Goal: Find specific page/section: Find specific page/section

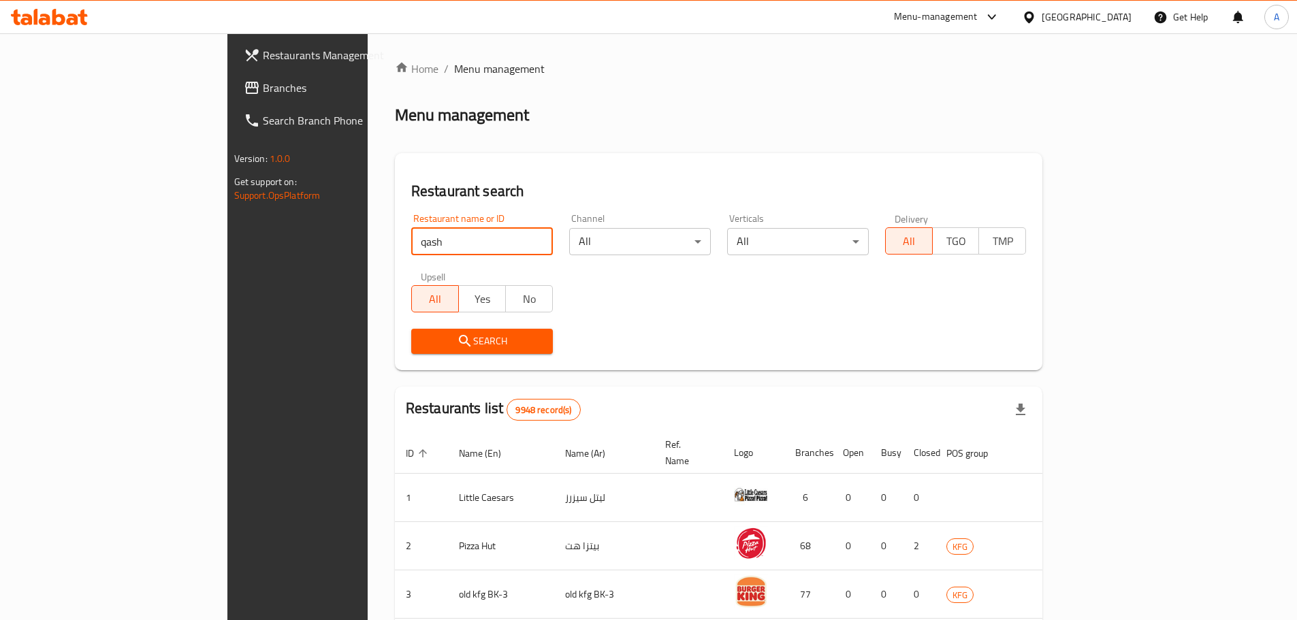
type input "Qashtota"
click button "Search" at bounding box center [482, 341] width 142 height 25
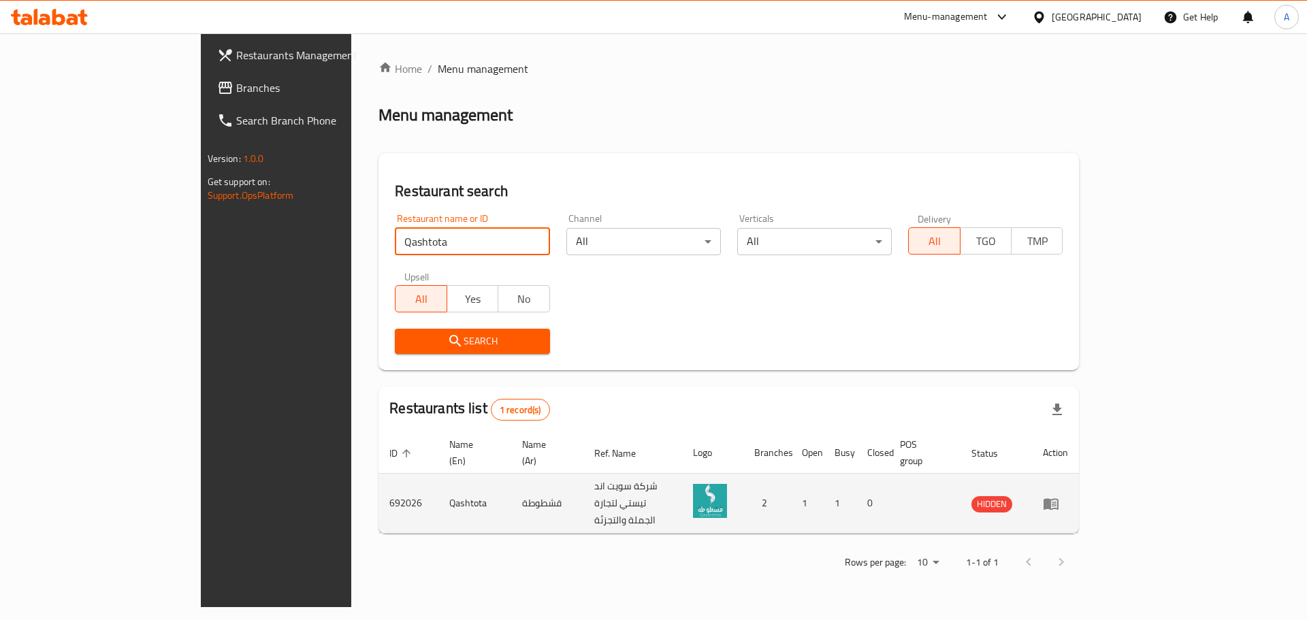
click at [511, 483] on td "قشطوطة" at bounding box center [547, 504] width 72 height 60
click at [379, 480] on td "692026" at bounding box center [409, 504] width 60 height 60
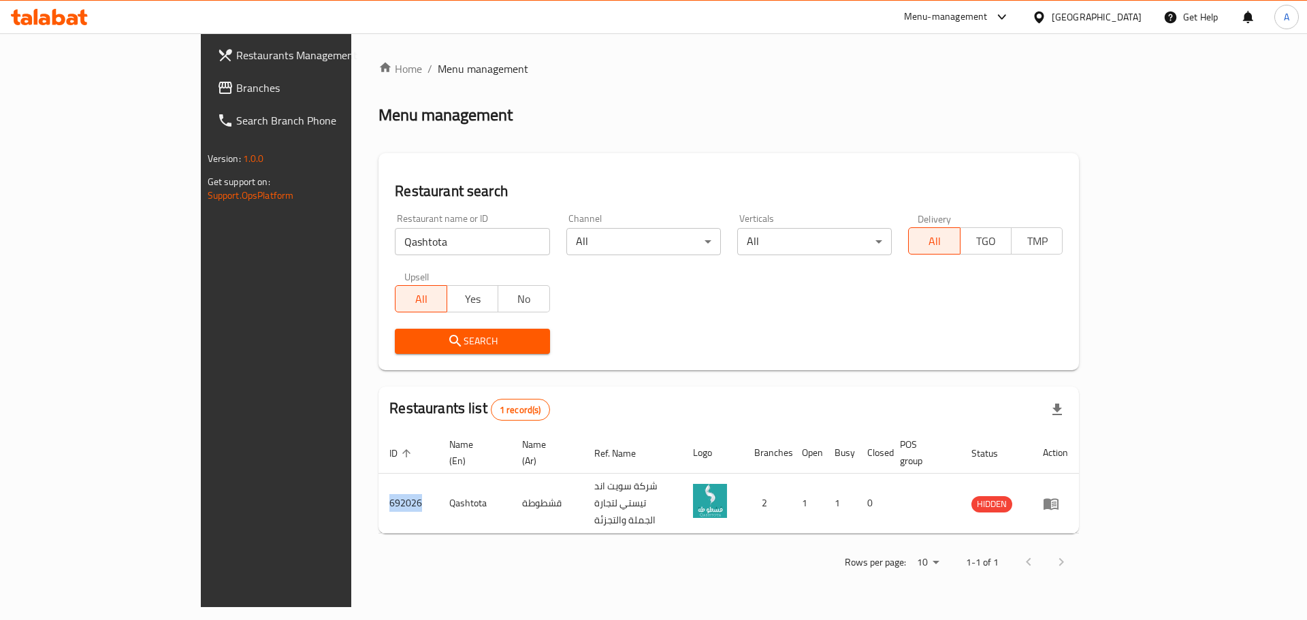
copy td "692026"
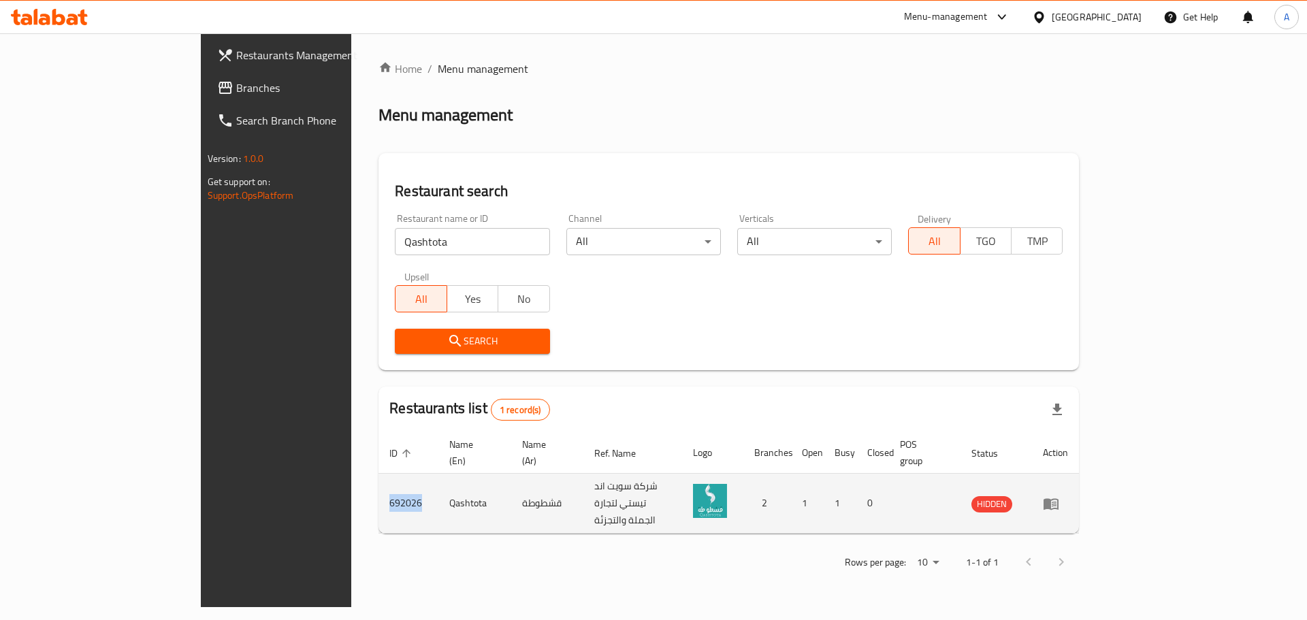
click at [1059, 498] on icon "enhanced table" at bounding box center [1051, 504] width 15 height 12
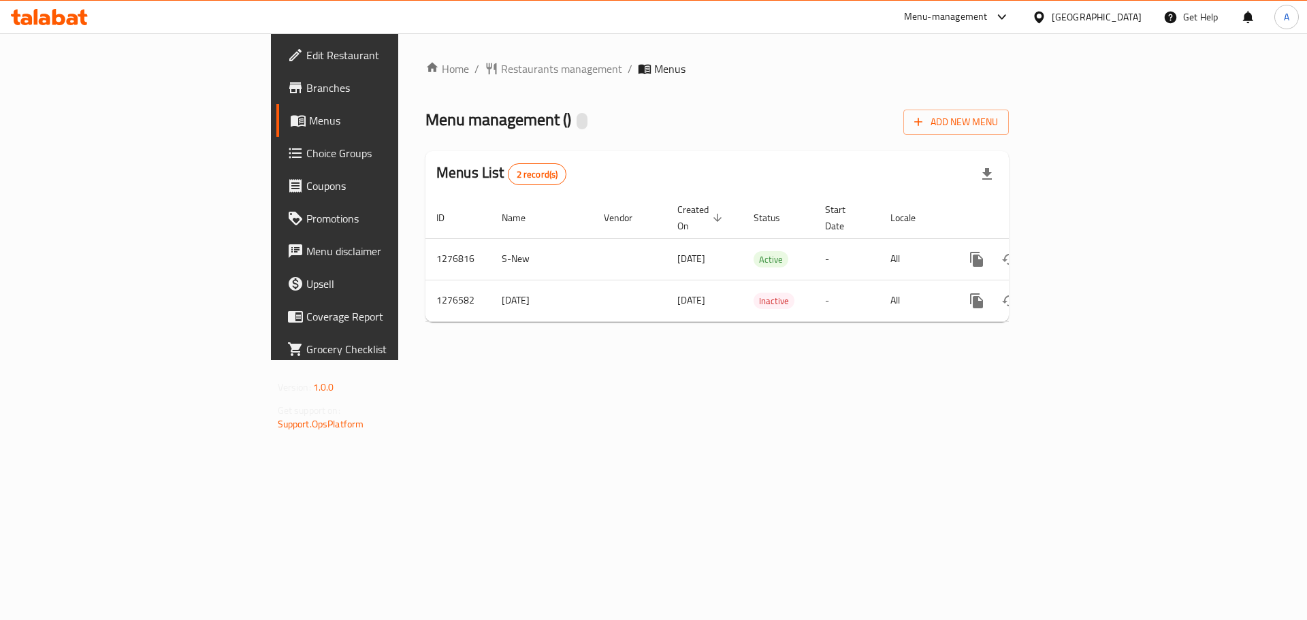
click at [306, 89] on span "Branches" at bounding box center [392, 88] width 172 height 16
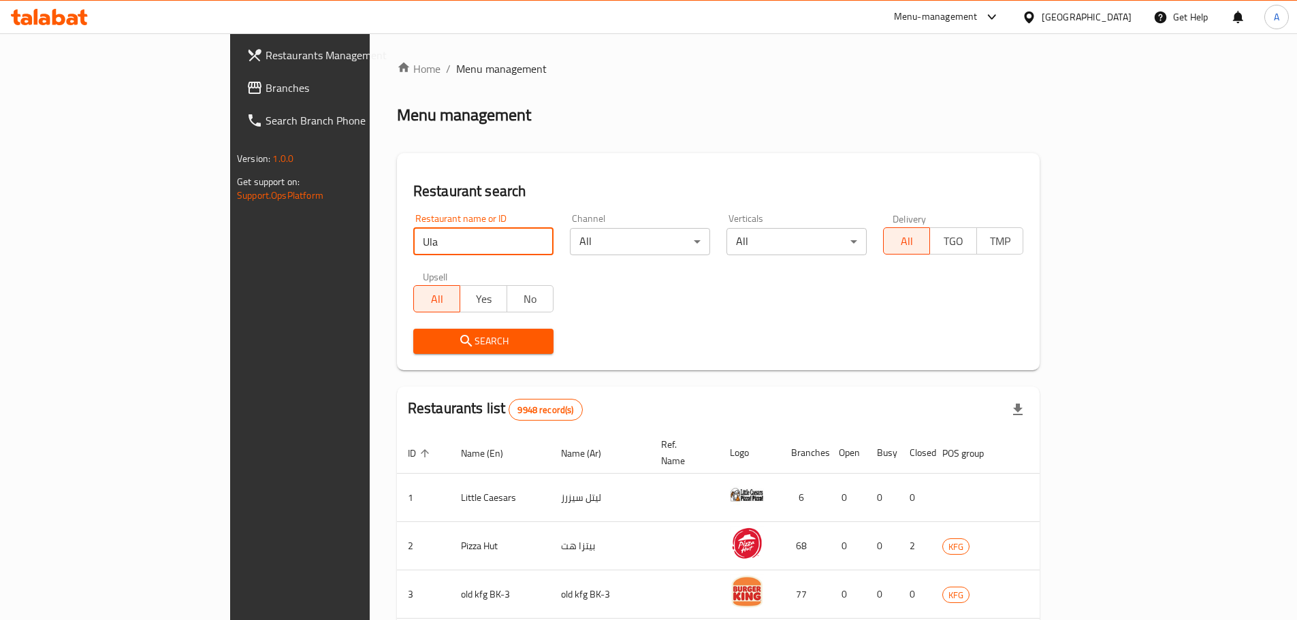
type input "Ula"
click button "Search" at bounding box center [483, 341] width 140 height 25
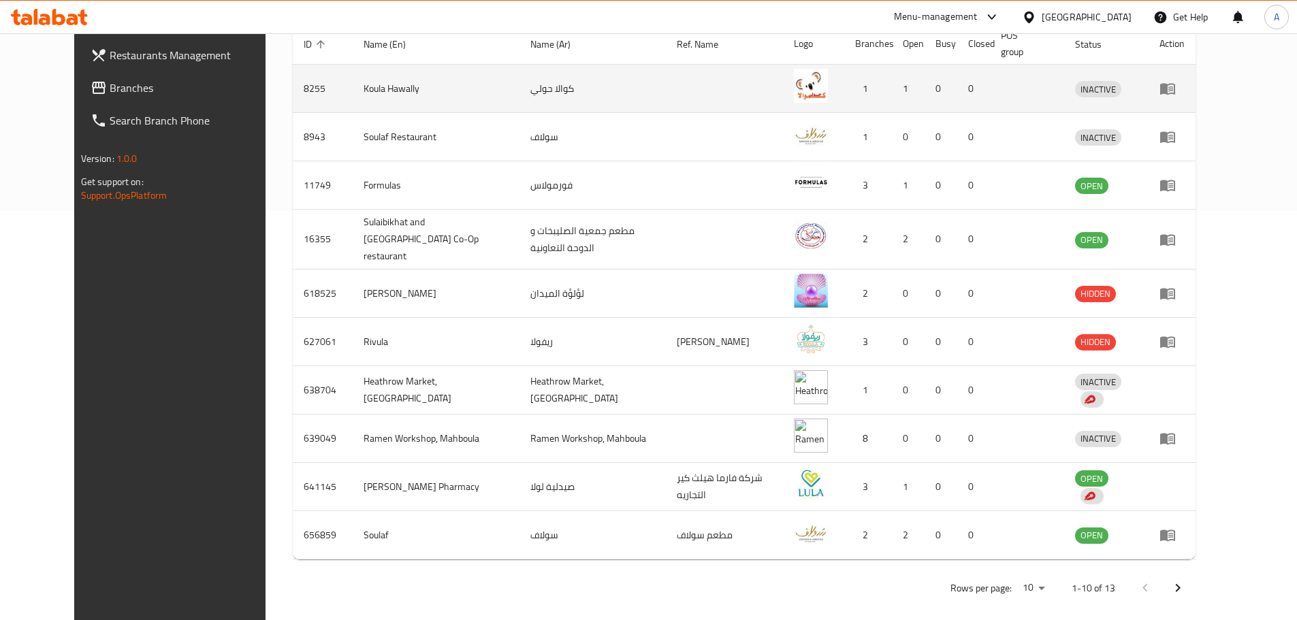
scroll to position [411, 0]
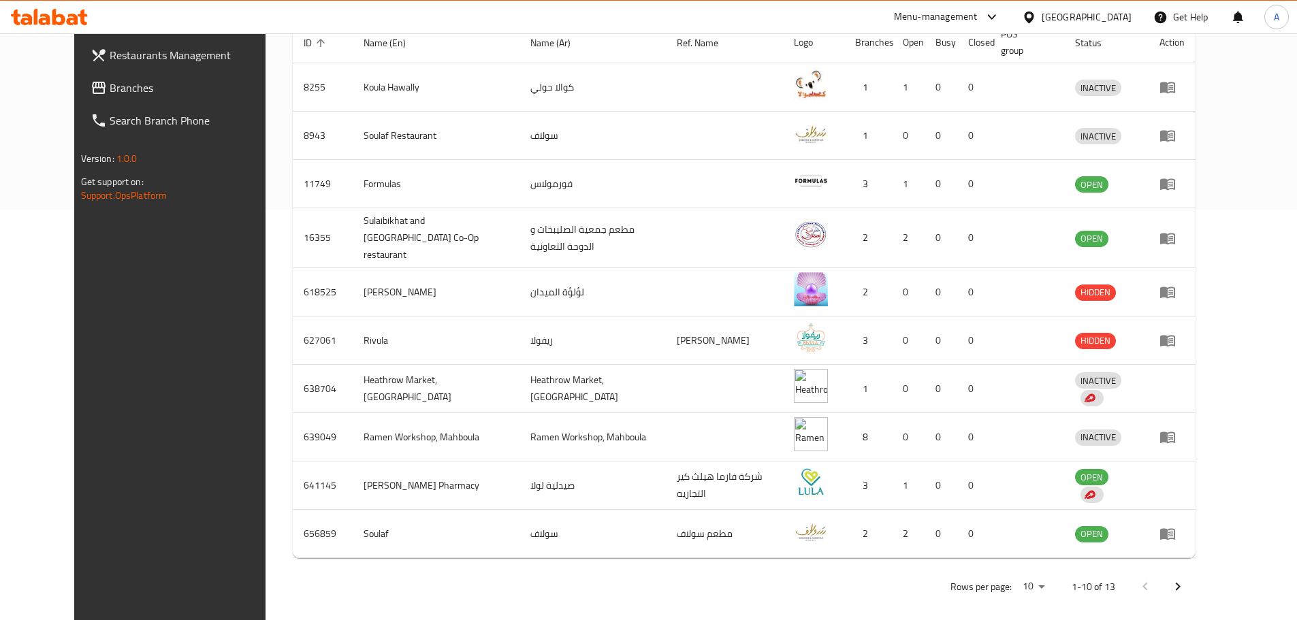
click at [1194, 577] on button "Next page" at bounding box center [1178, 587] width 33 height 33
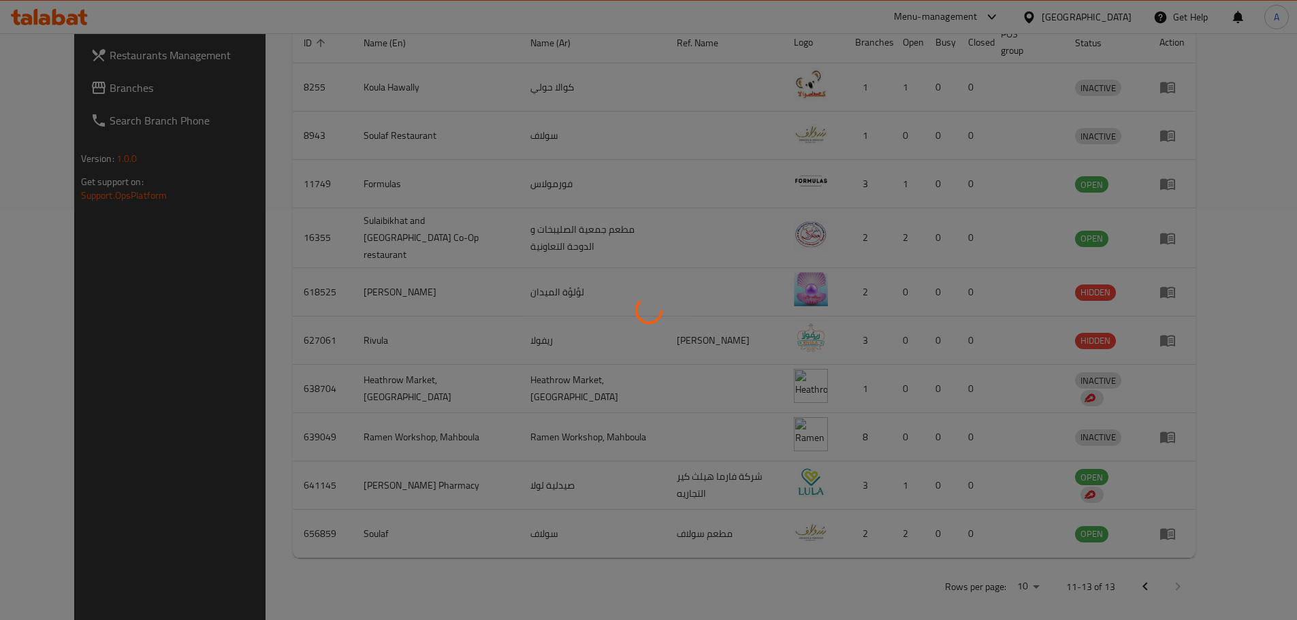
scroll to position [0, 0]
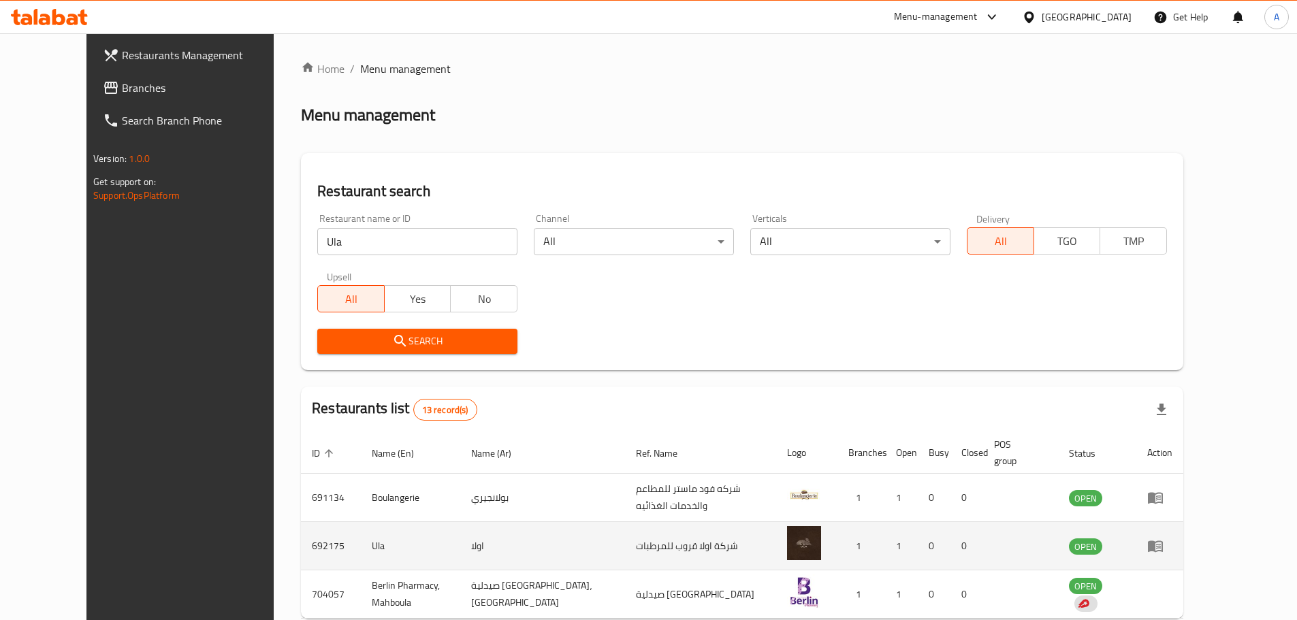
click at [1163, 541] on icon "enhanced table" at bounding box center [1155, 547] width 15 height 12
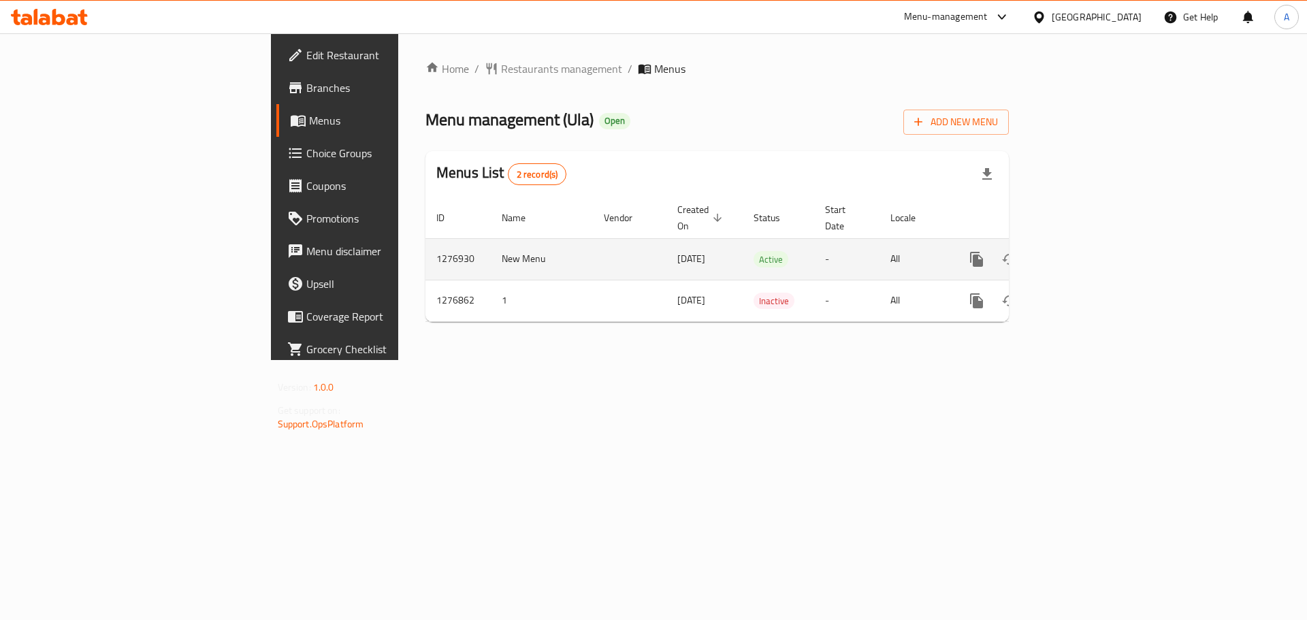
click at [1083, 251] on icon "enhanced table" at bounding box center [1075, 259] width 16 height 16
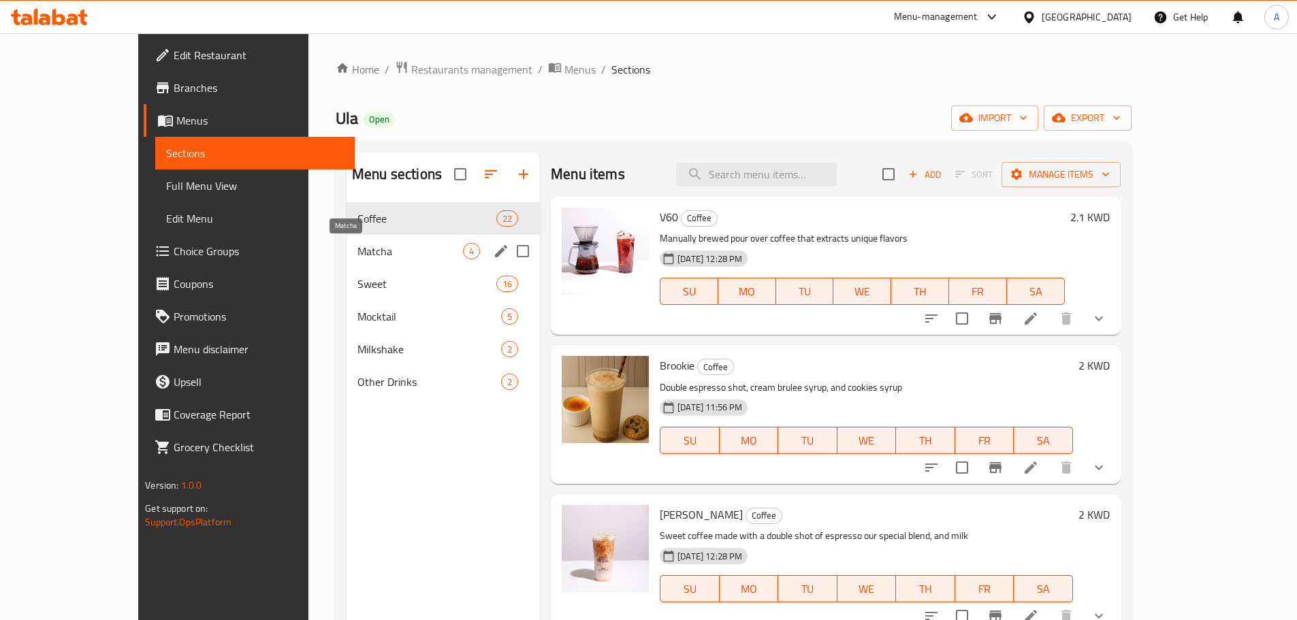
click at [358, 251] on span "Matcha" at bounding box center [411, 251] width 106 height 16
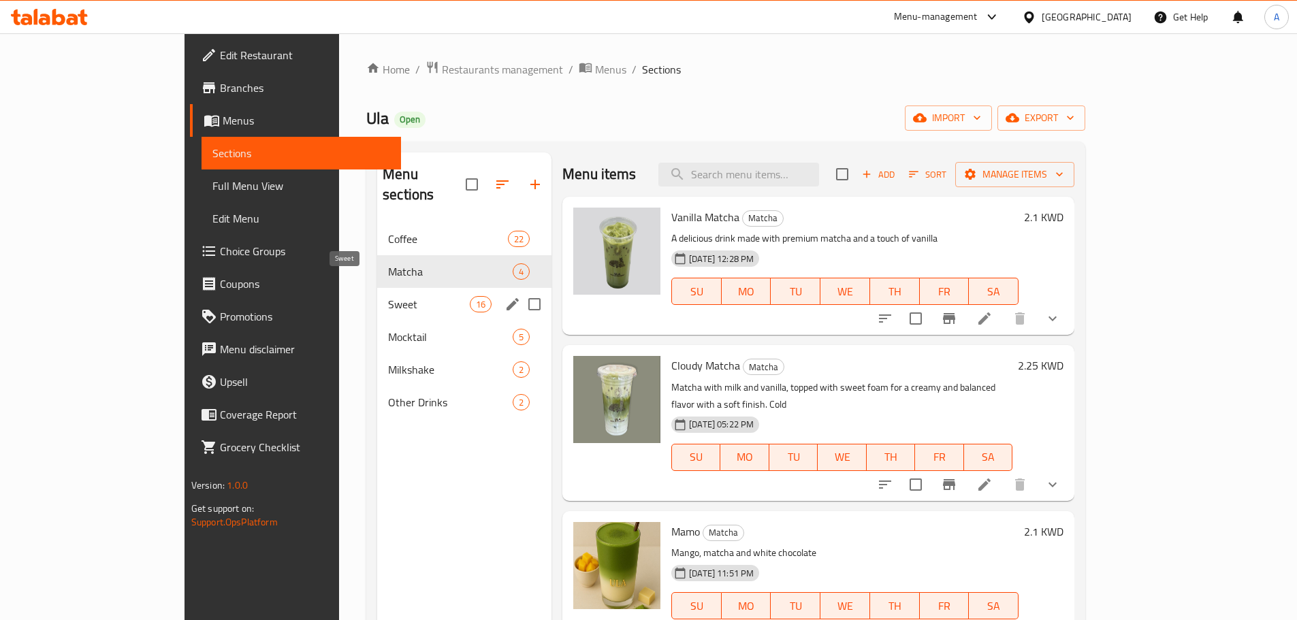
click at [388, 296] on span "Sweet" at bounding box center [429, 304] width 82 height 16
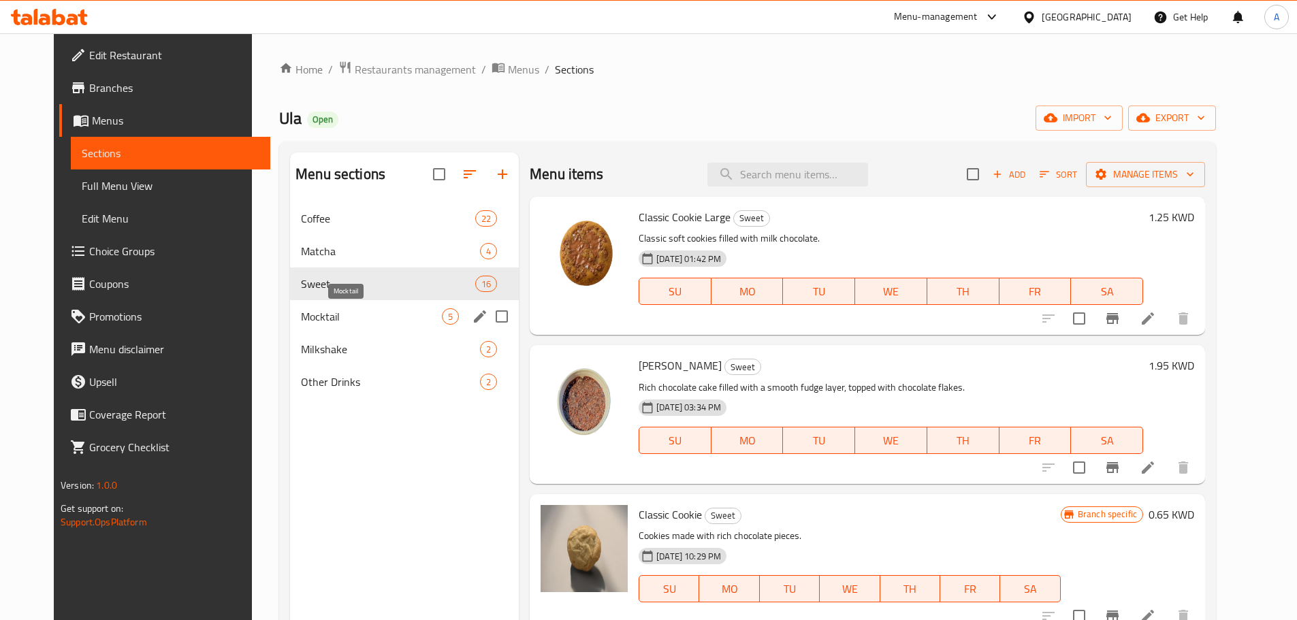
click at [364, 323] on span "Mocktail" at bounding box center [371, 316] width 141 height 16
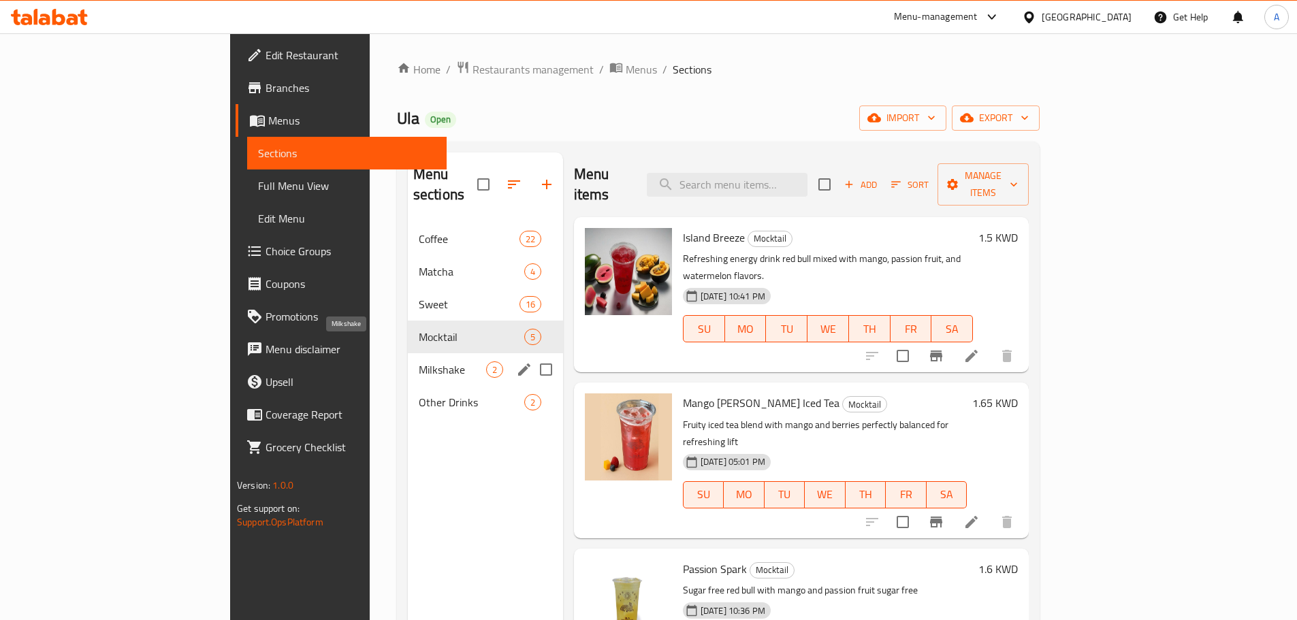
click at [419, 362] on span "Milkshake" at bounding box center [452, 370] width 67 height 16
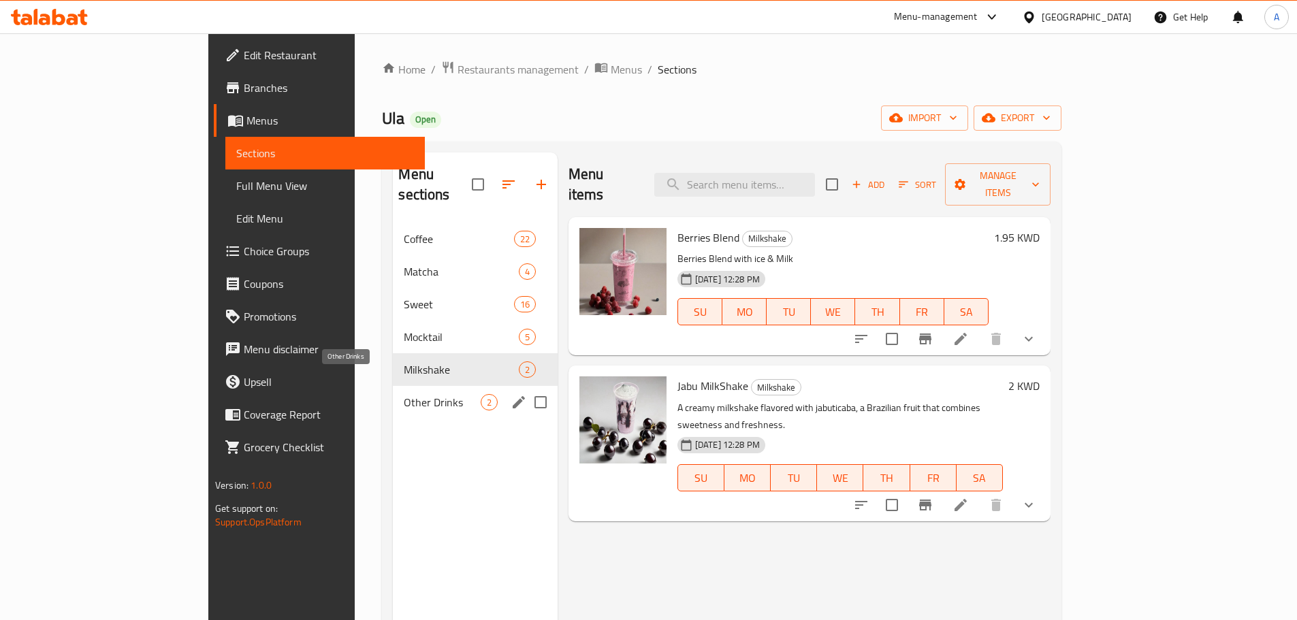
click at [404, 394] on span "Other Drinks" at bounding box center [442, 402] width 76 height 16
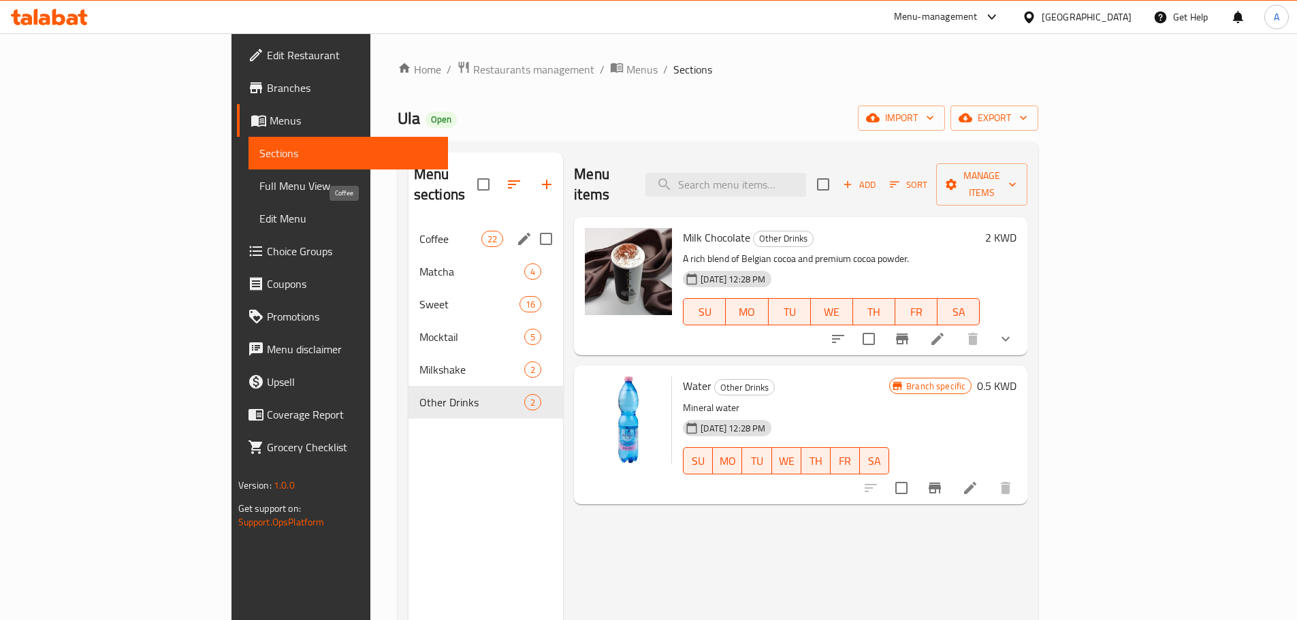
click at [419, 231] on span "Coffee" at bounding box center [450, 239] width 62 height 16
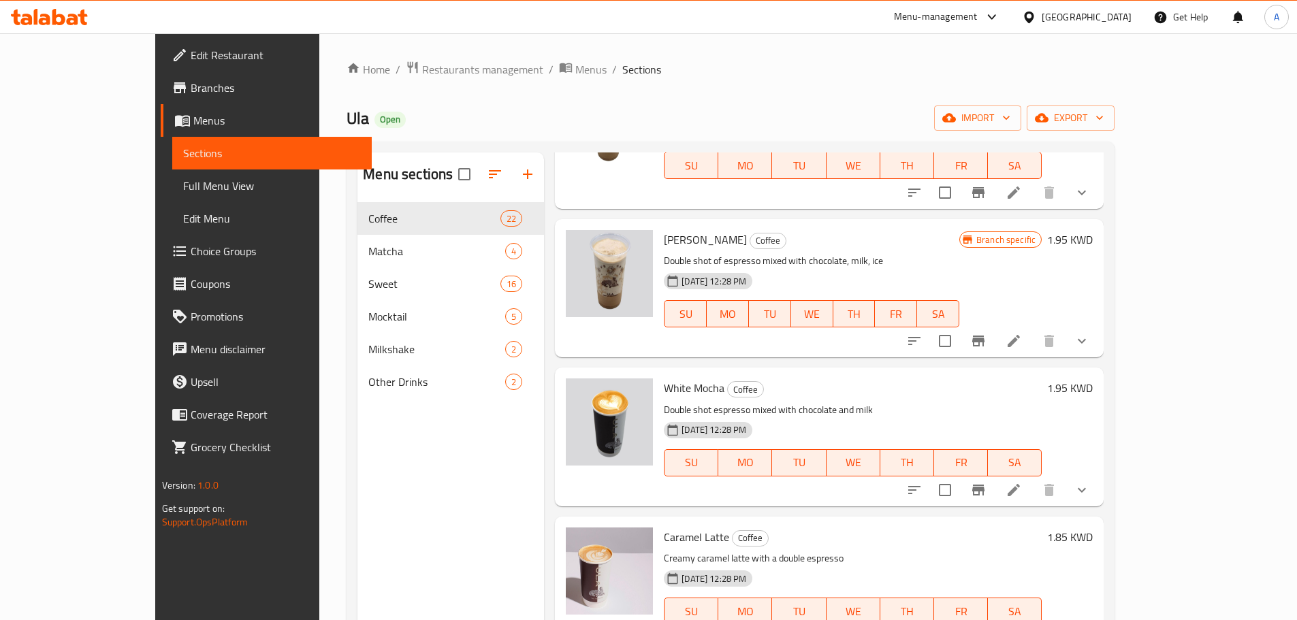
scroll to position [2383, 0]
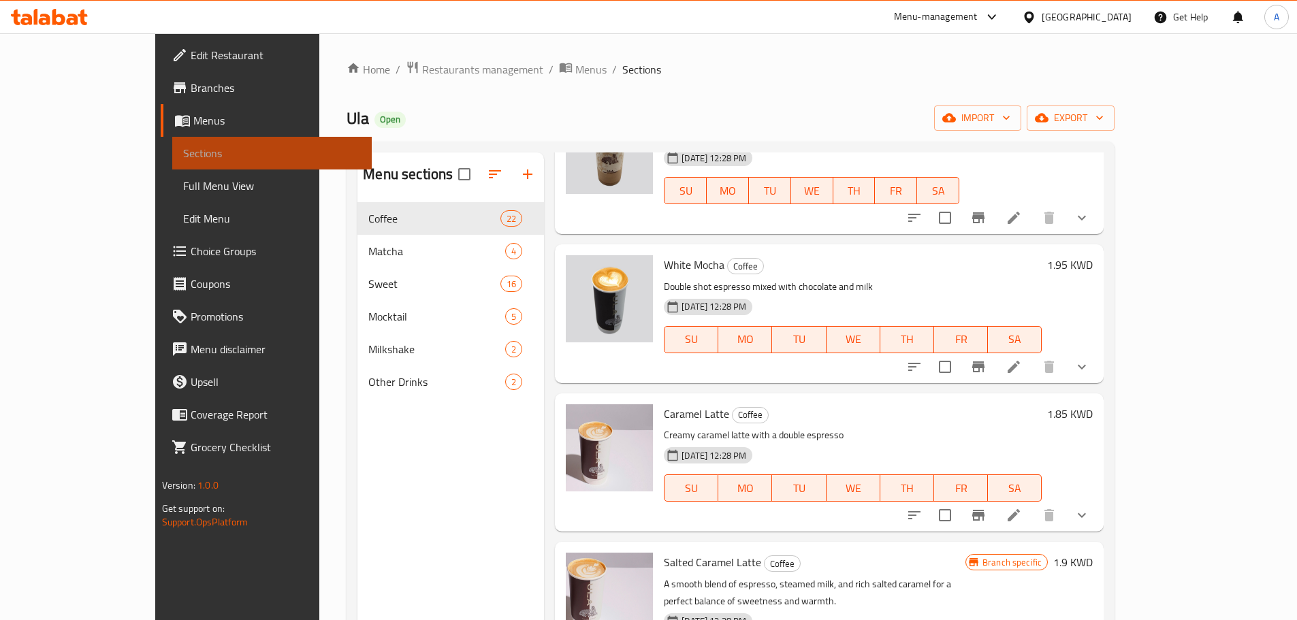
click at [183, 154] on span "Sections" at bounding box center [272, 153] width 178 height 16
click at [161, 74] on link "Branches" at bounding box center [266, 88] width 211 height 33
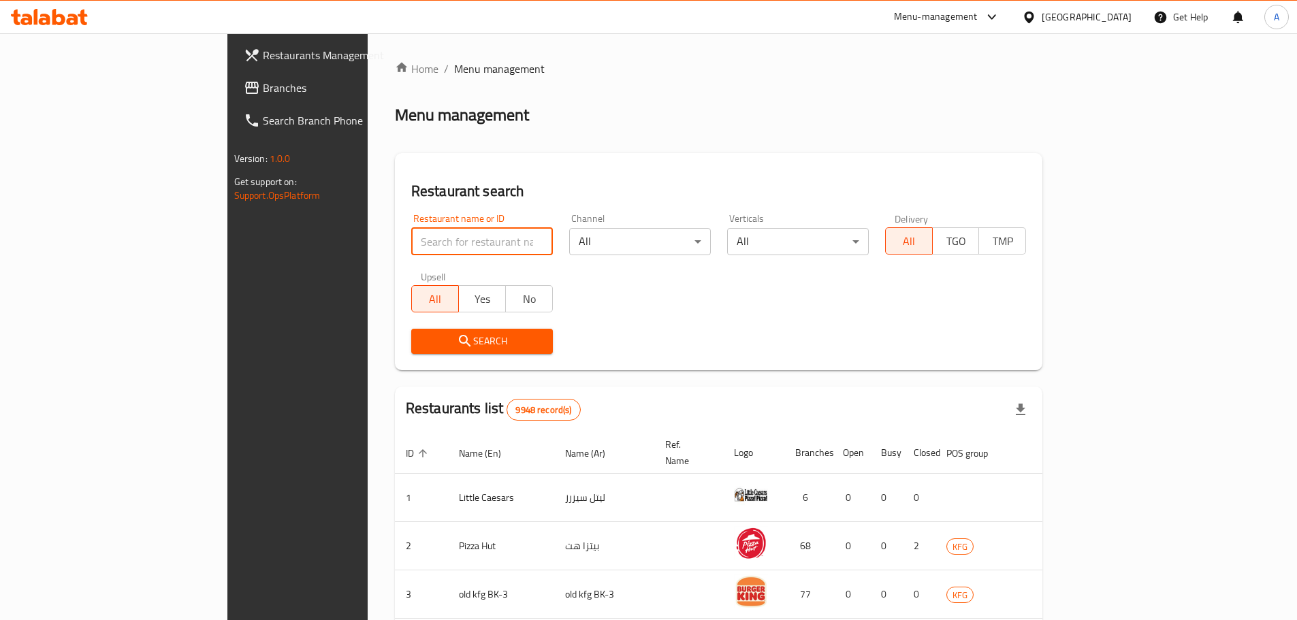
click at [473, 242] on input "search" at bounding box center [482, 241] width 142 height 27
click button "Search" at bounding box center [482, 341] width 142 height 25
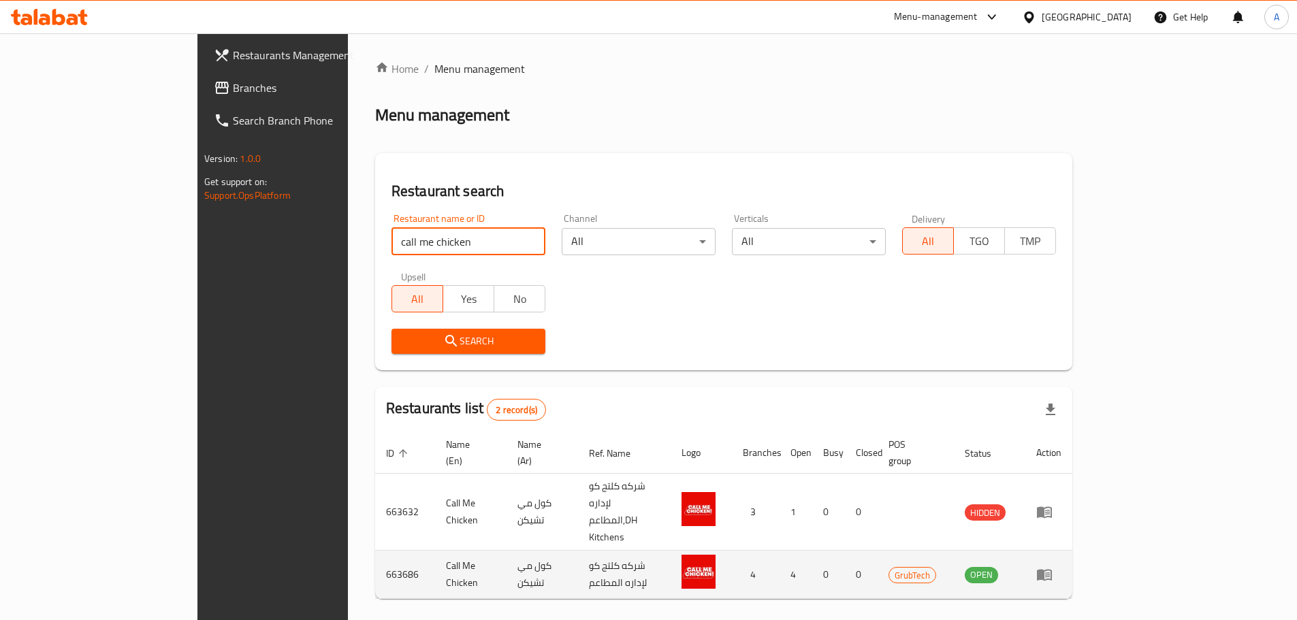
click at [375, 551] on td "663686" at bounding box center [405, 575] width 60 height 48
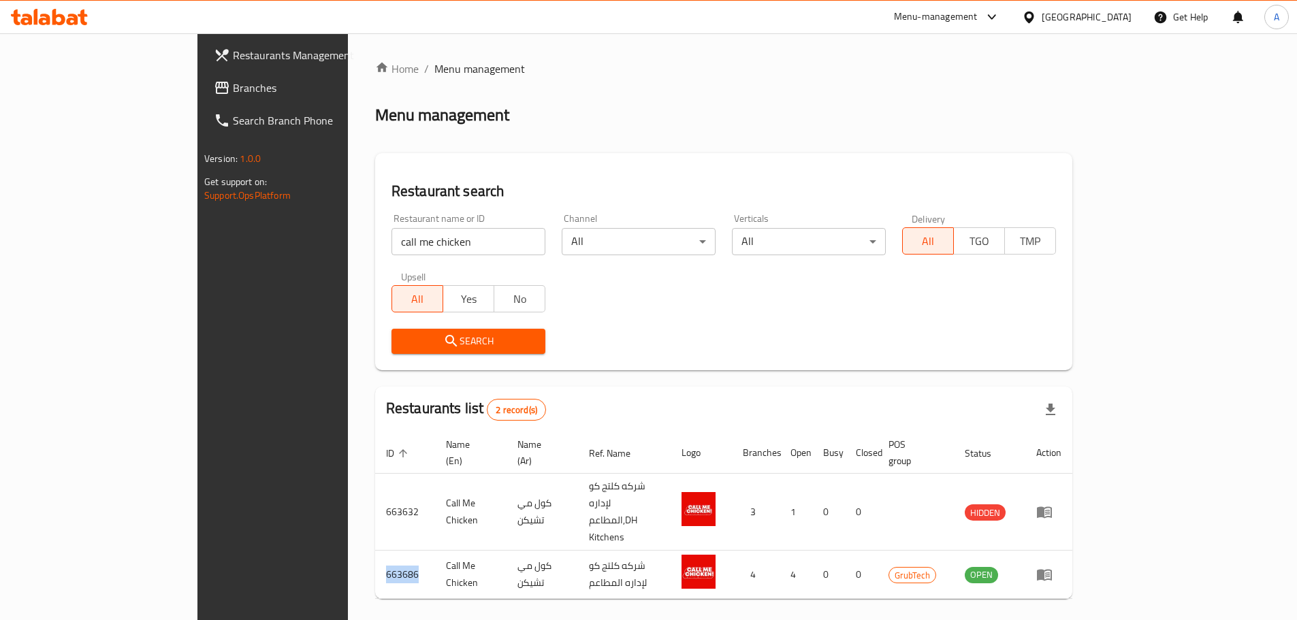
copy td "663686"
click at [392, 246] on input "call me chicken" at bounding box center [469, 241] width 154 height 27
click button "Search" at bounding box center [469, 341] width 154 height 25
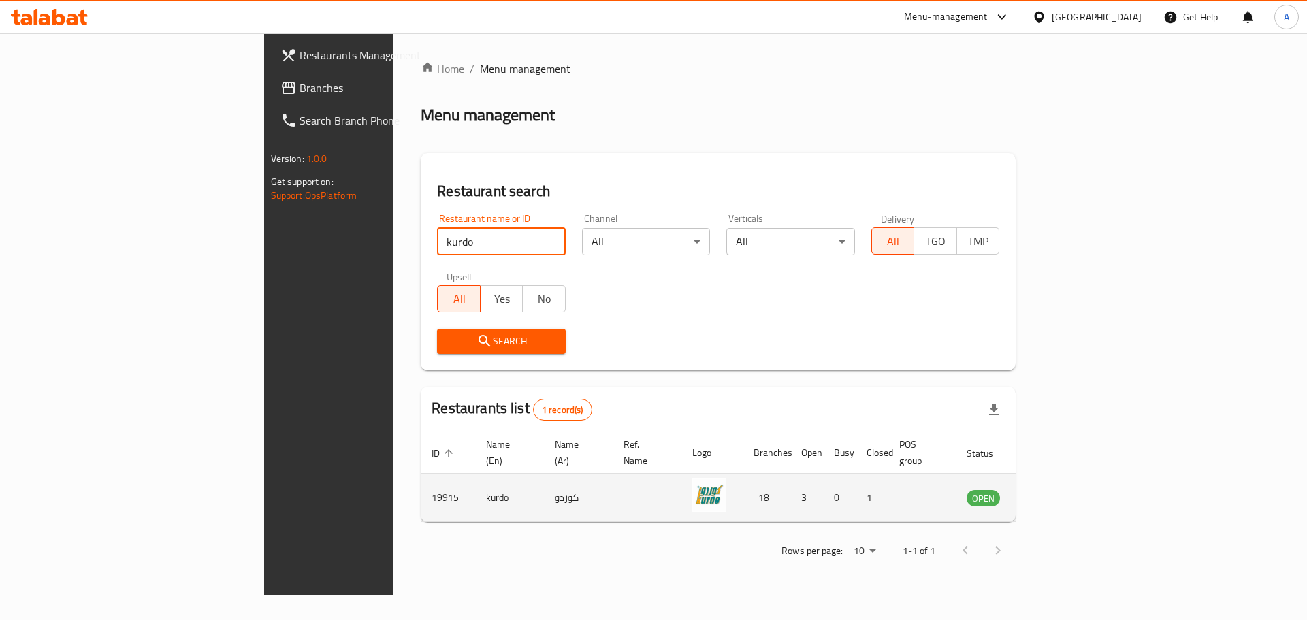
click at [421, 486] on td "19915" at bounding box center [448, 498] width 54 height 48
copy td "19915"
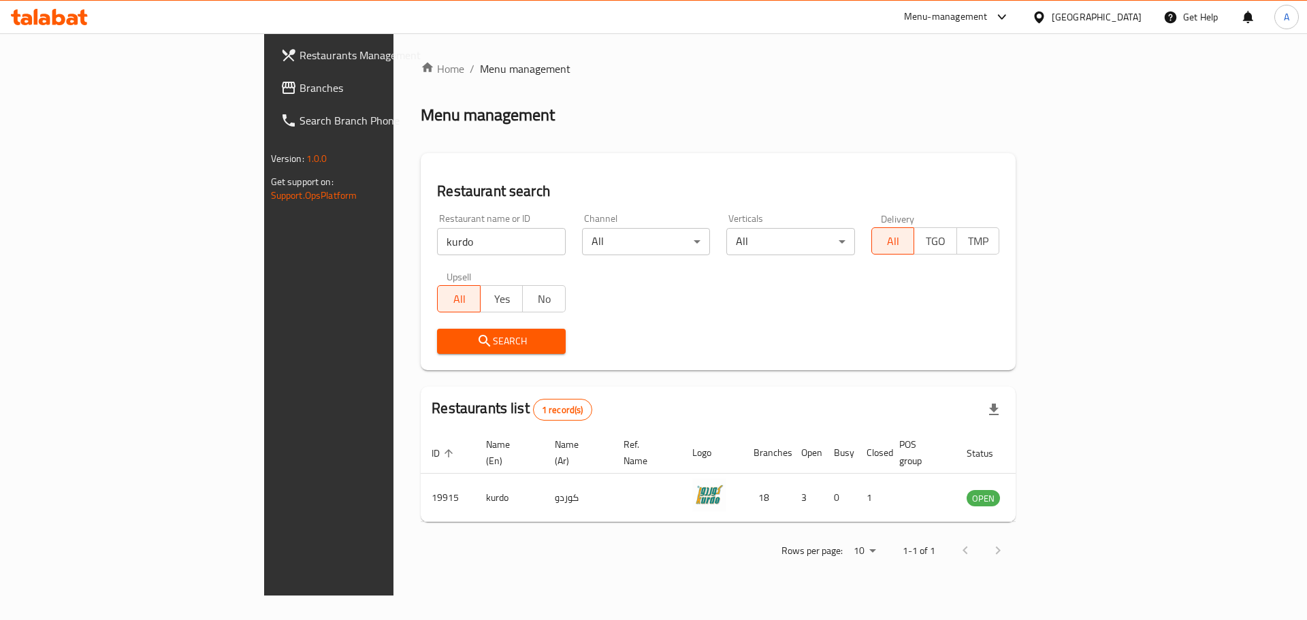
click at [437, 239] on input "kurdo" at bounding box center [501, 241] width 129 height 27
paste input "One Cut"
click button "Search" at bounding box center [501, 341] width 129 height 25
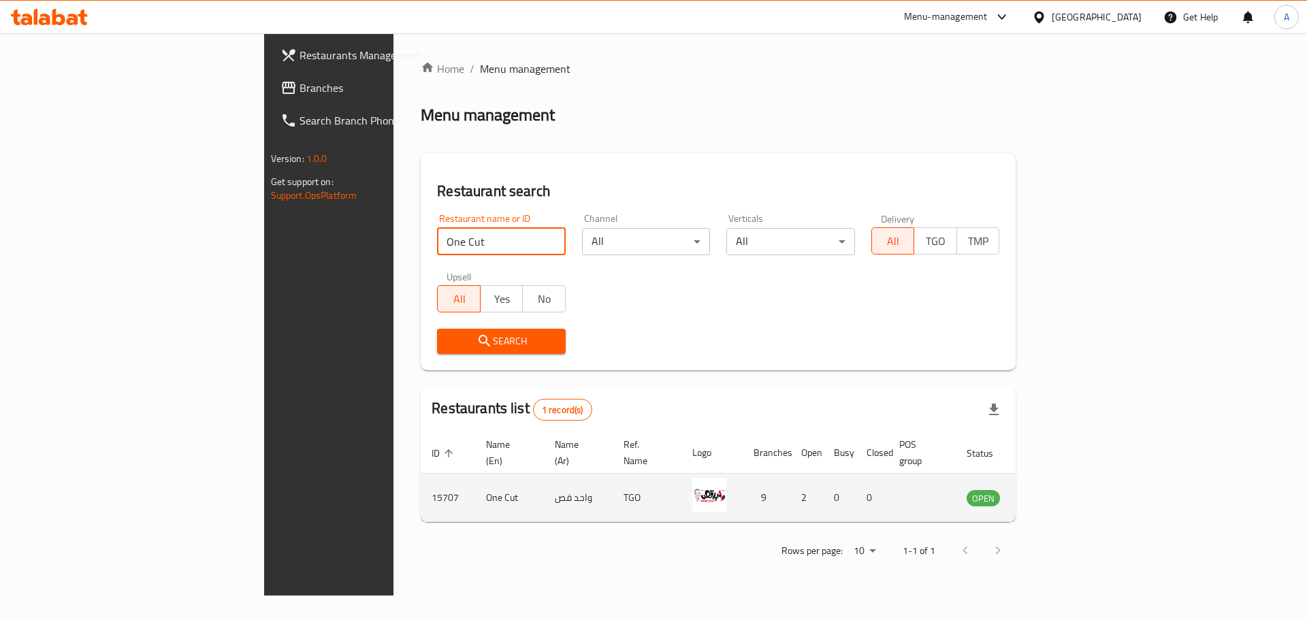
click at [421, 482] on td "15707" at bounding box center [448, 498] width 54 height 48
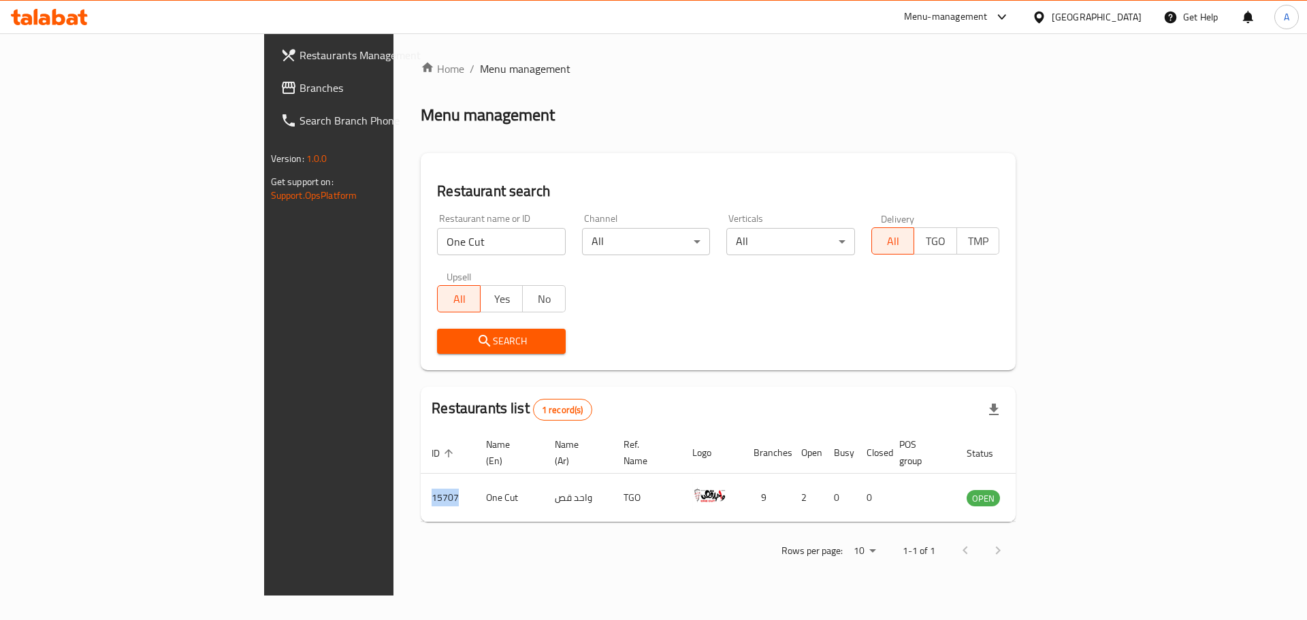
copy td "15707"
click at [437, 242] on input "One Cut" at bounding box center [501, 241] width 129 height 27
click at [482, 246] on input "One Cut" at bounding box center [501, 241] width 129 height 27
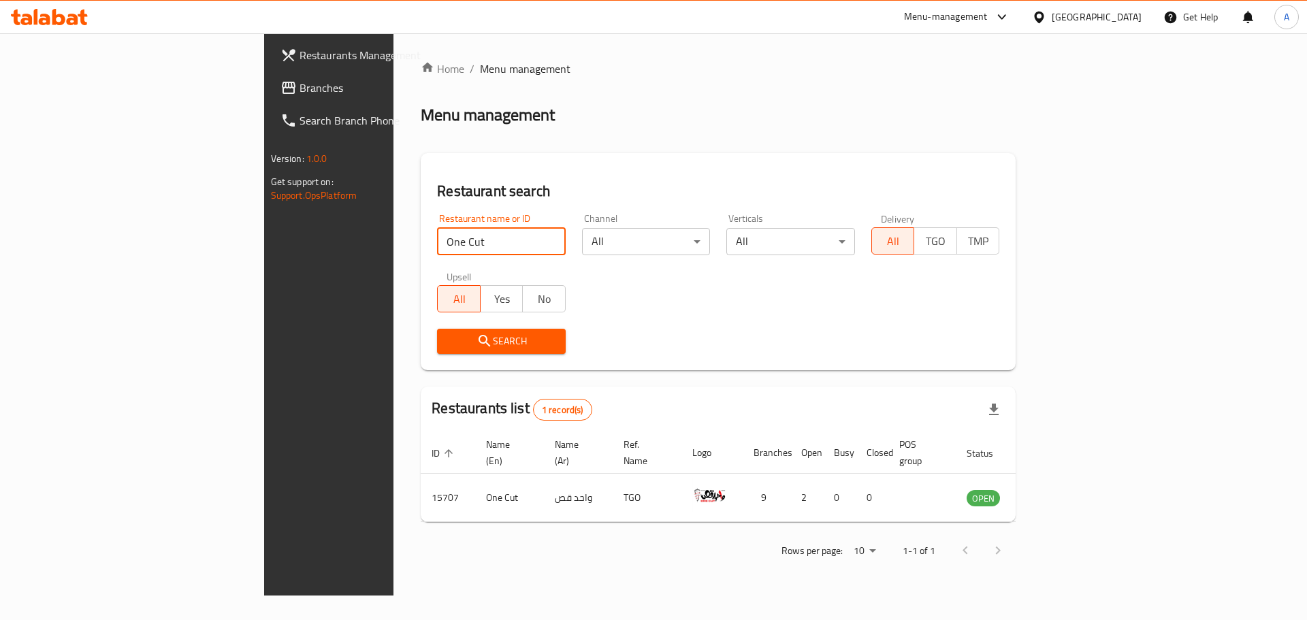
click at [453, 240] on input "One Cut" at bounding box center [501, 241] width 129 height 27
type input "lulu sweet"
click button "Search" at bounding box center [501, 341] width 129 height 25
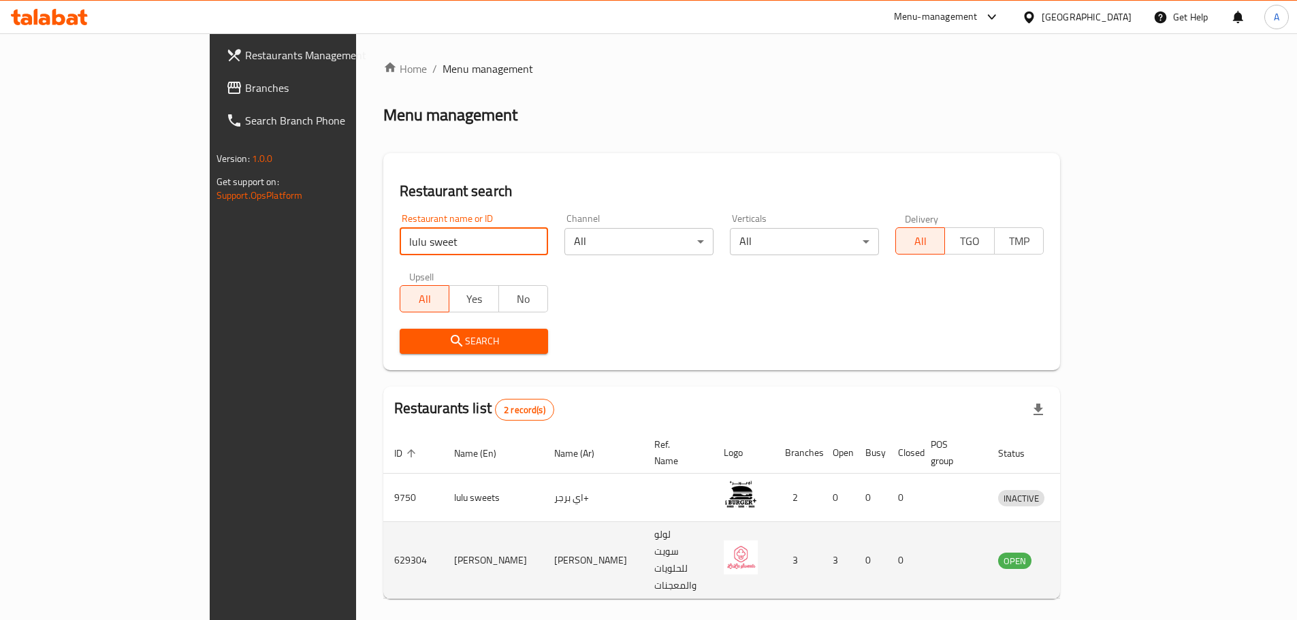
click at [383, 529] on td "629304" at bounding box center [413, 560] width 60 height 77
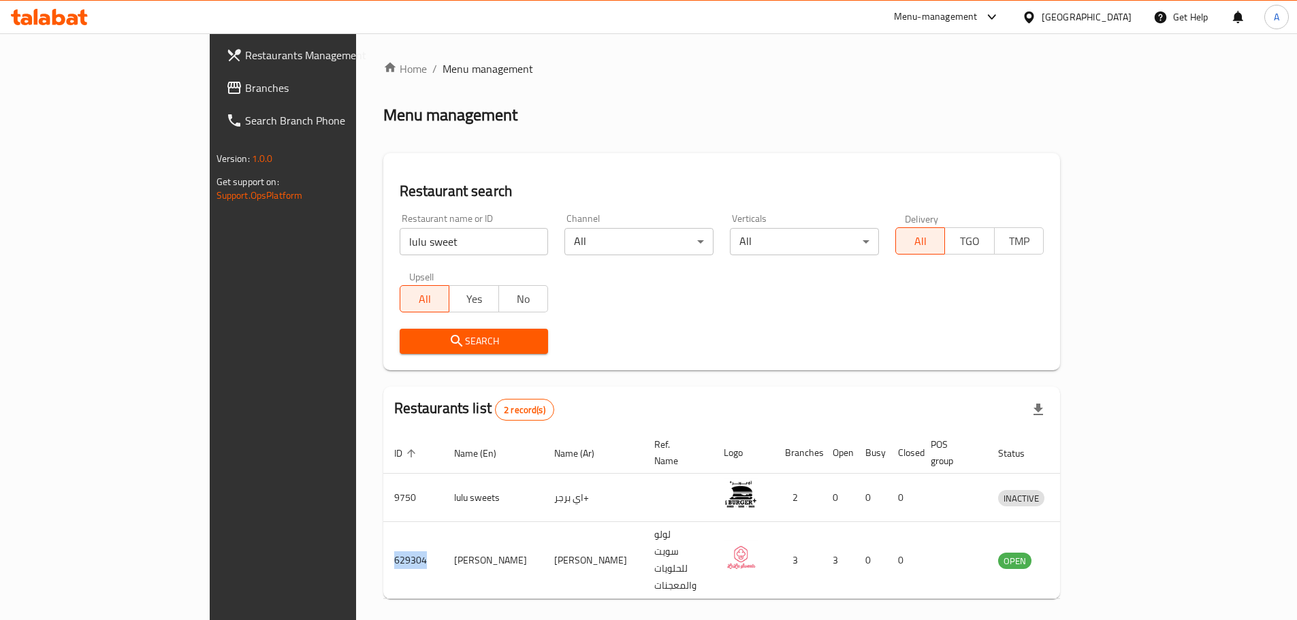
copy td "629304"
